Goal: Information Seeking & Learning: Learn about a topic

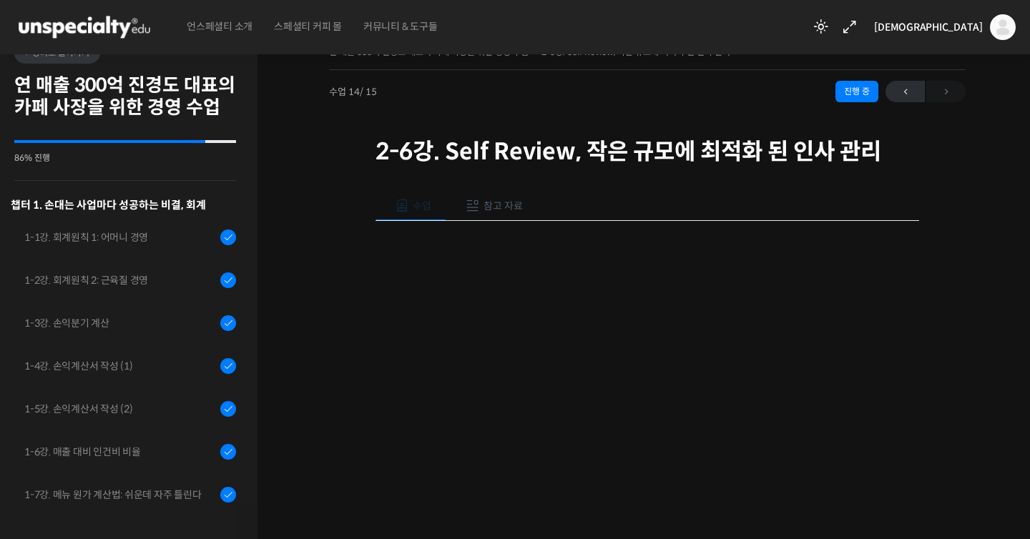
scroll to position [387, 0]
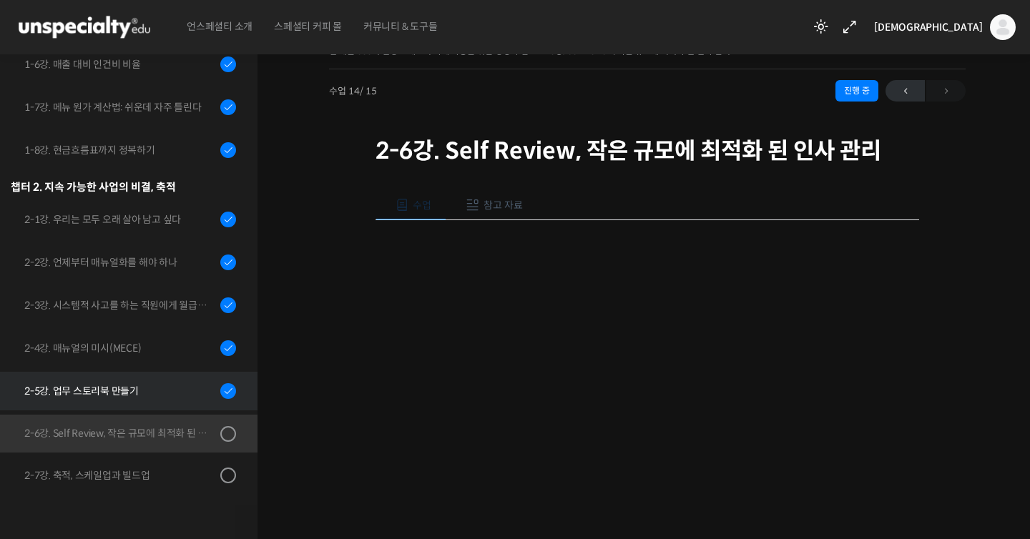
click at [136, 407] on link "2-5강. 업무 스토리북 만들기" at bounding box center [125, 391] width 265 height 39
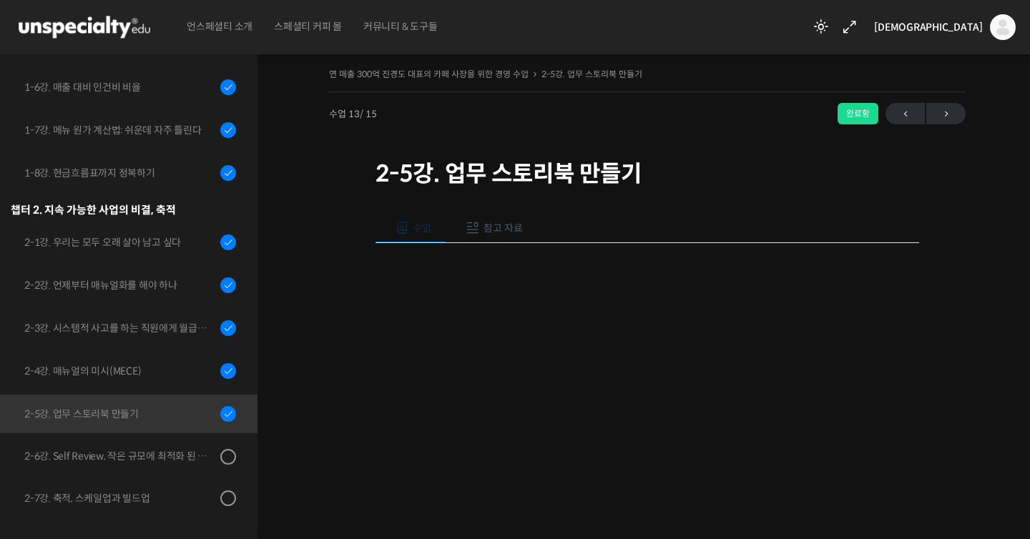
click at [474, 237] on button "참고 자료" at bounding box center [492, 228] width 92 height 30
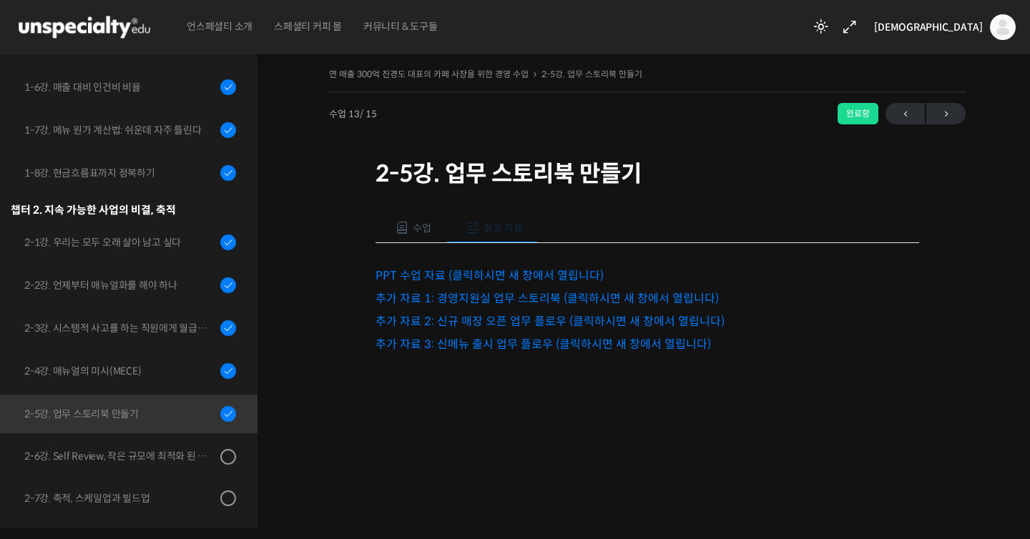
click at [491, 301] on link "추가 자료 1: 경영지원실 업무 스토리북 (클릭하시면 새 창에서 열립니다)" at bounding box center [547, 298] width 343 height 15
click at [523, 327] on link "추가 자료 2: 신규 매장 오픈 업무 플로우 (클릭하시면 새 창에서 열립니다)" at bounding box center [550, 321] width 349 height 15
click at [473, 337] on link "추가 자료 3: 신메뉴 출시 업무 플로우 (클릭하시면 새 창에서 열립니다)" at bounding box center [543, 344] width 335 height 15
click at [729, 413] on div at bounding box center [648, 405] width 544 height 30
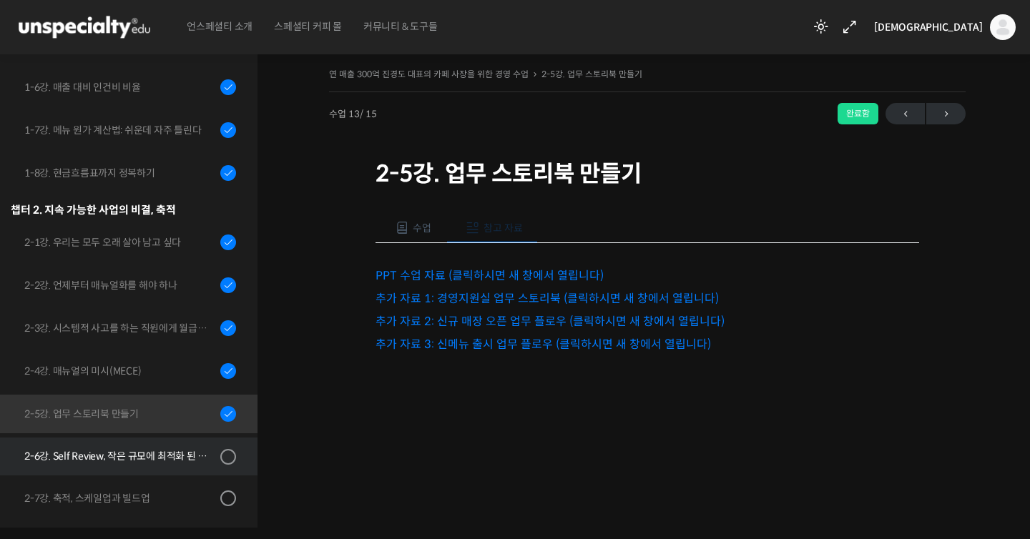
click at [214, 451] on div "2-6강. Self Review, 작은 규모에 최적화 된 인사 관리" at bounding box center [120, 456] width 192 height 16
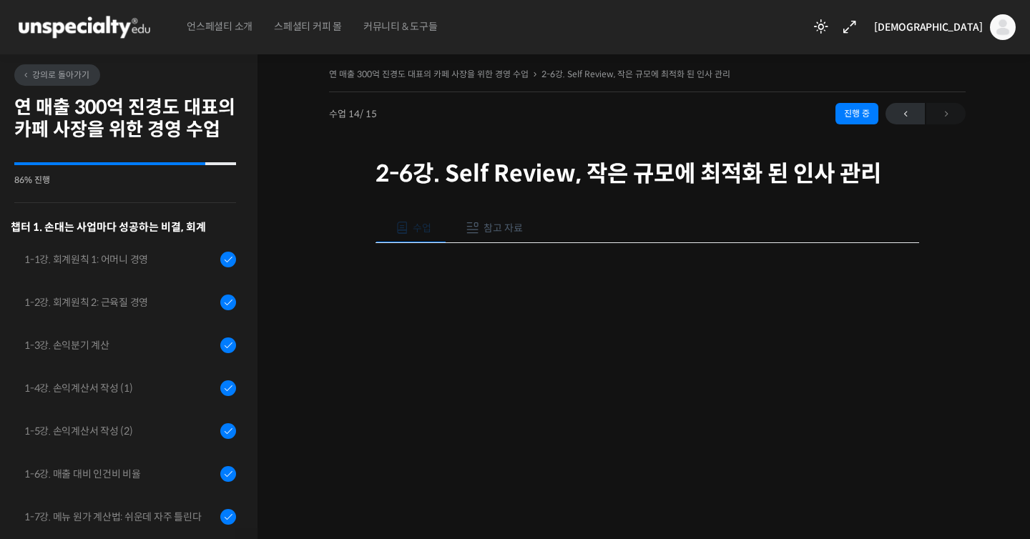
scroll to position [387, 0]
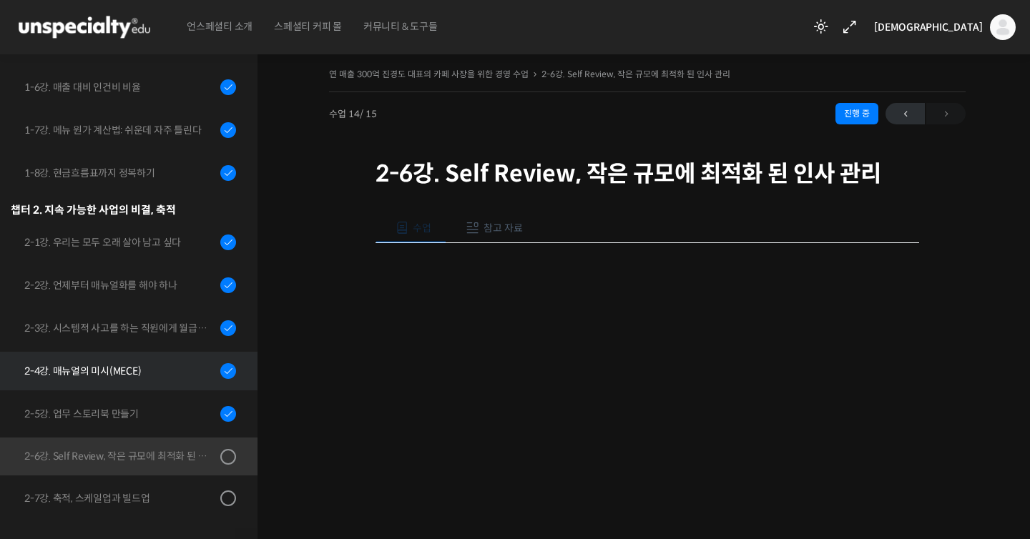
click at [207, 360] on link "2-4강. 매뉴얼의 미시(MECE)" at bounding box center [125, 371] width 265 height 39
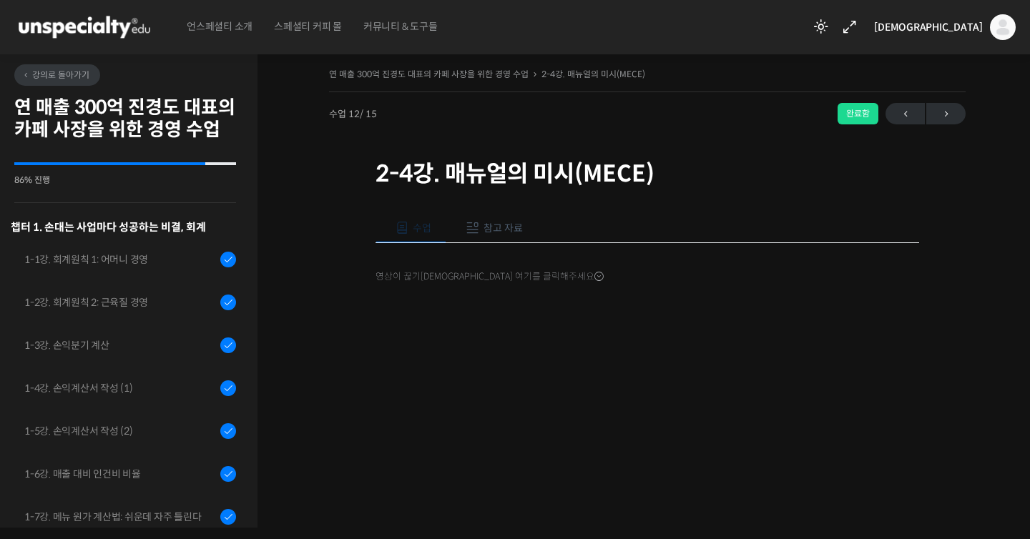
scroll to position [387, 0]
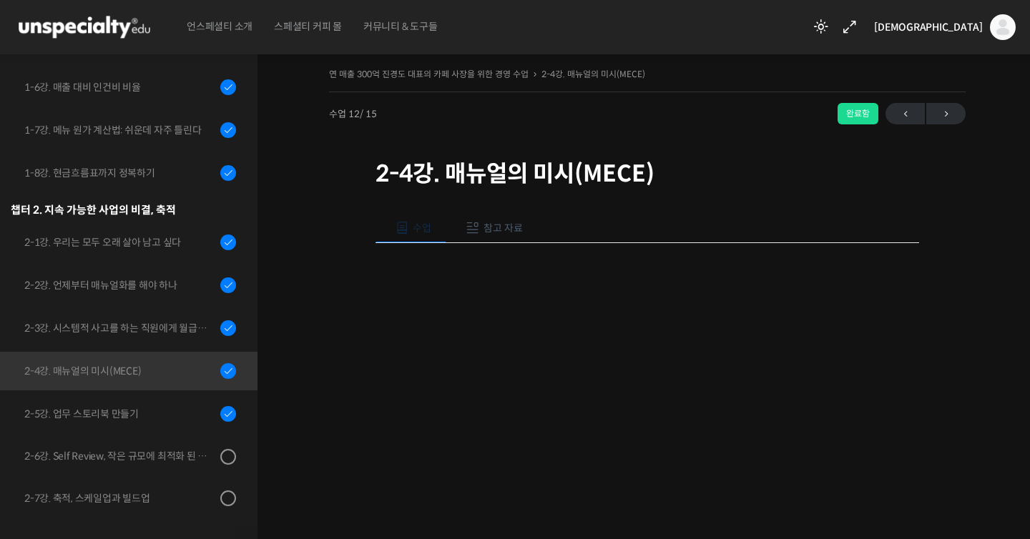
click at [513, 231] on span "참고 자료" at bounding box center [503, 228] width 39 height 13
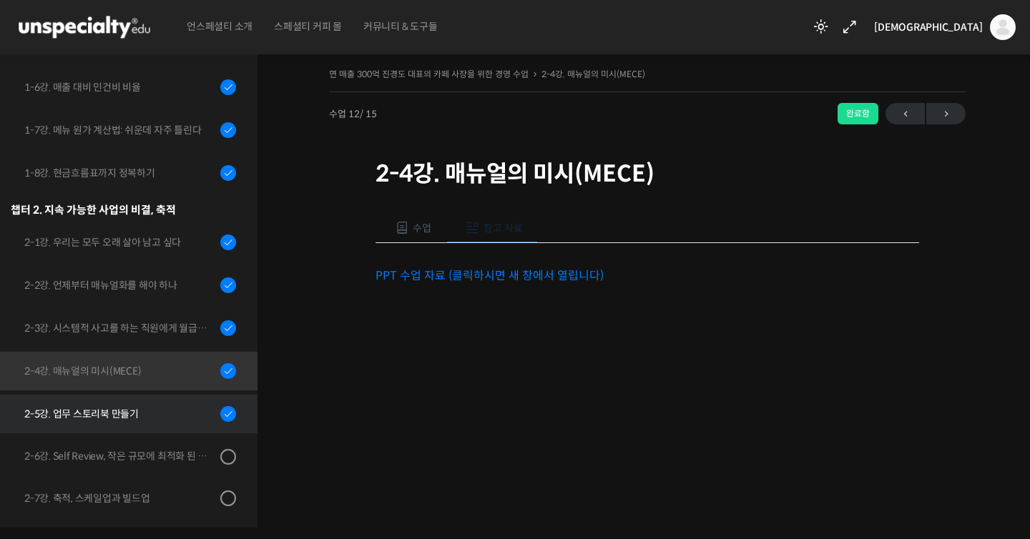
click at [167, 411] on div "2-5강. 업무 스토리북 만들기" at bounding box center [120, 414] width 192 height 16
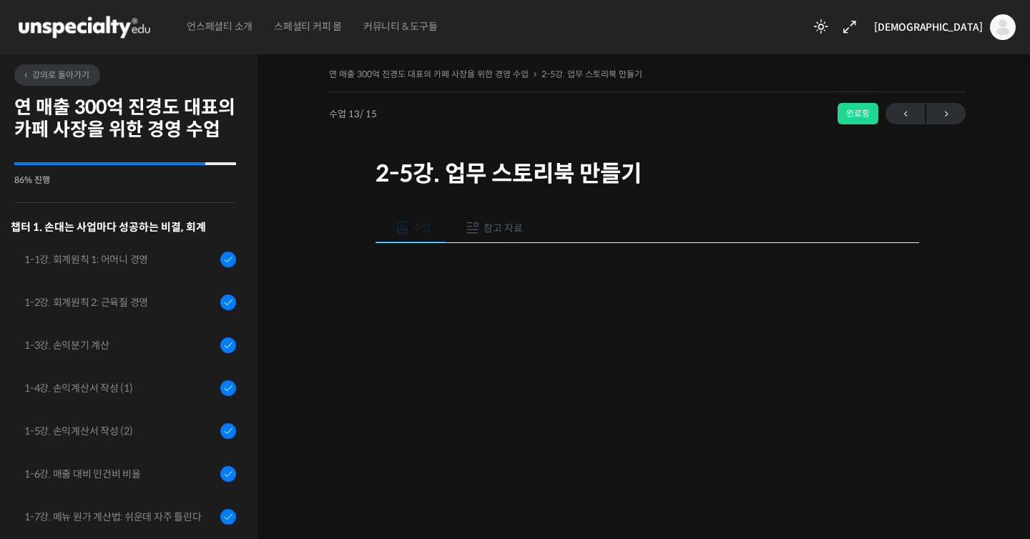
scroll to position [387, 0]
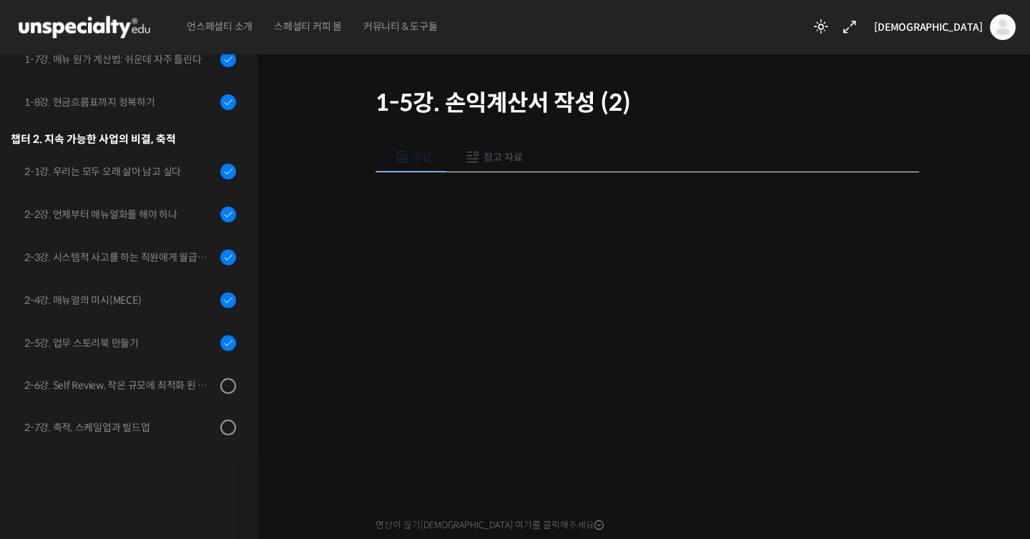
scroll to position [149, 0]
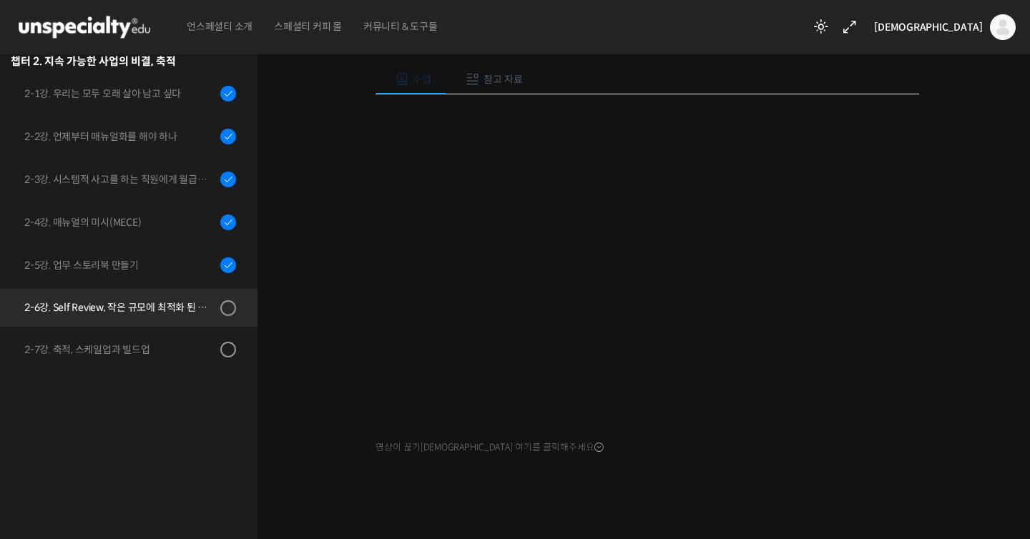
click at [187, 298] on link "2-6강. Self Review, 작은 규모에 최적화 된 인사 관리" at bounding box center [125, 307] width 265 height 37
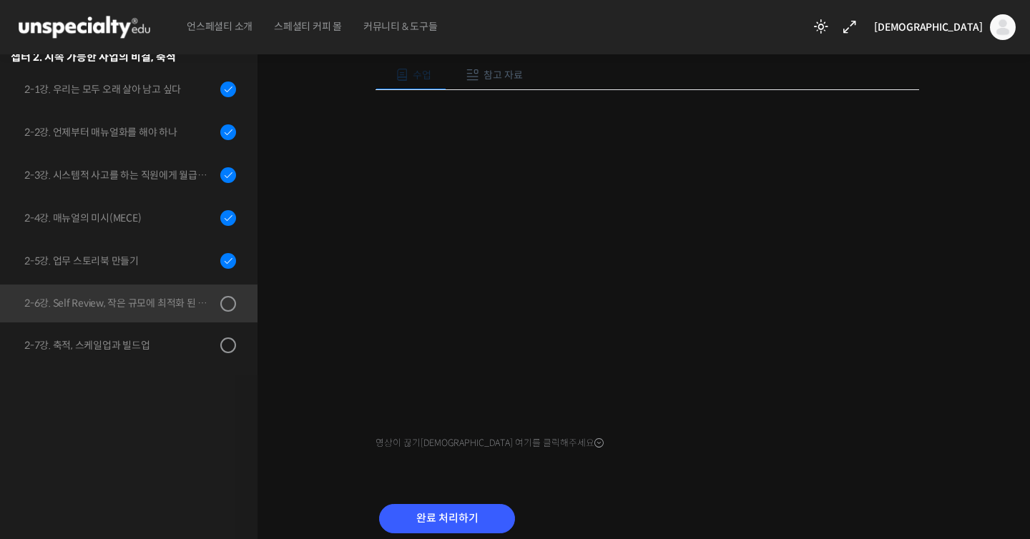
scroll to position [283, 0]
